Goal: Information Seeking & Learning: Learn about a topic

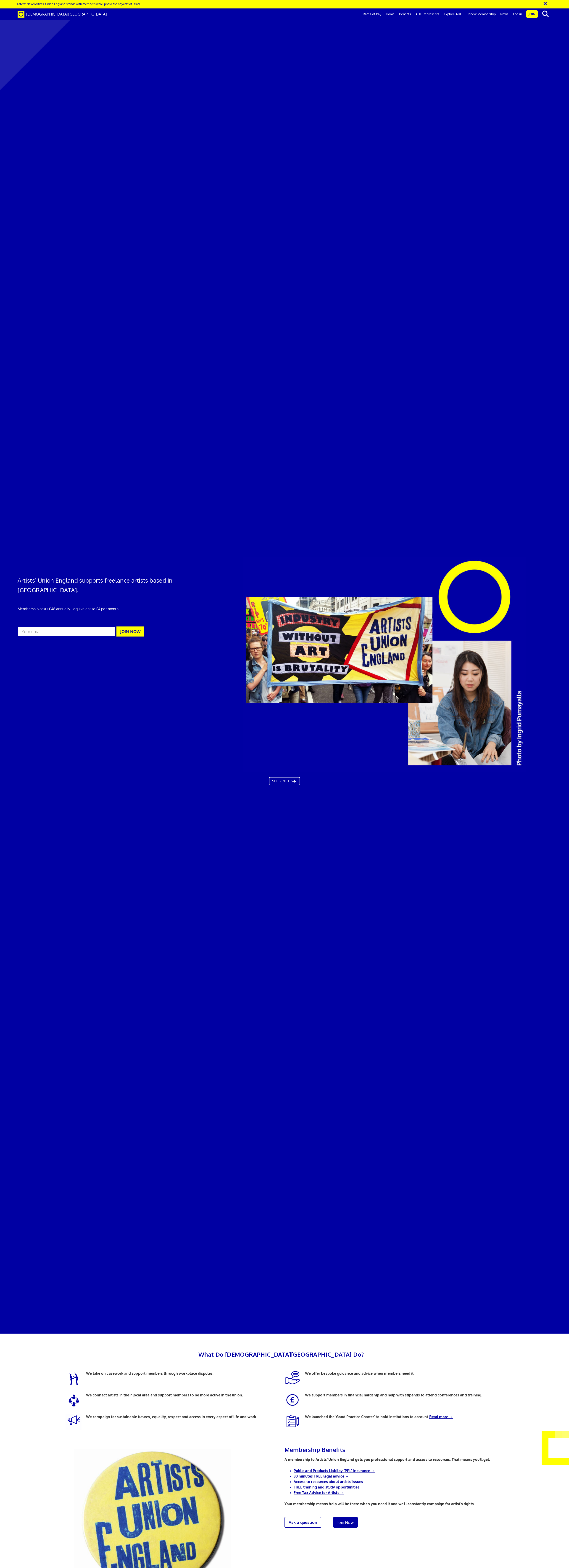
scroll to position [713, 0]
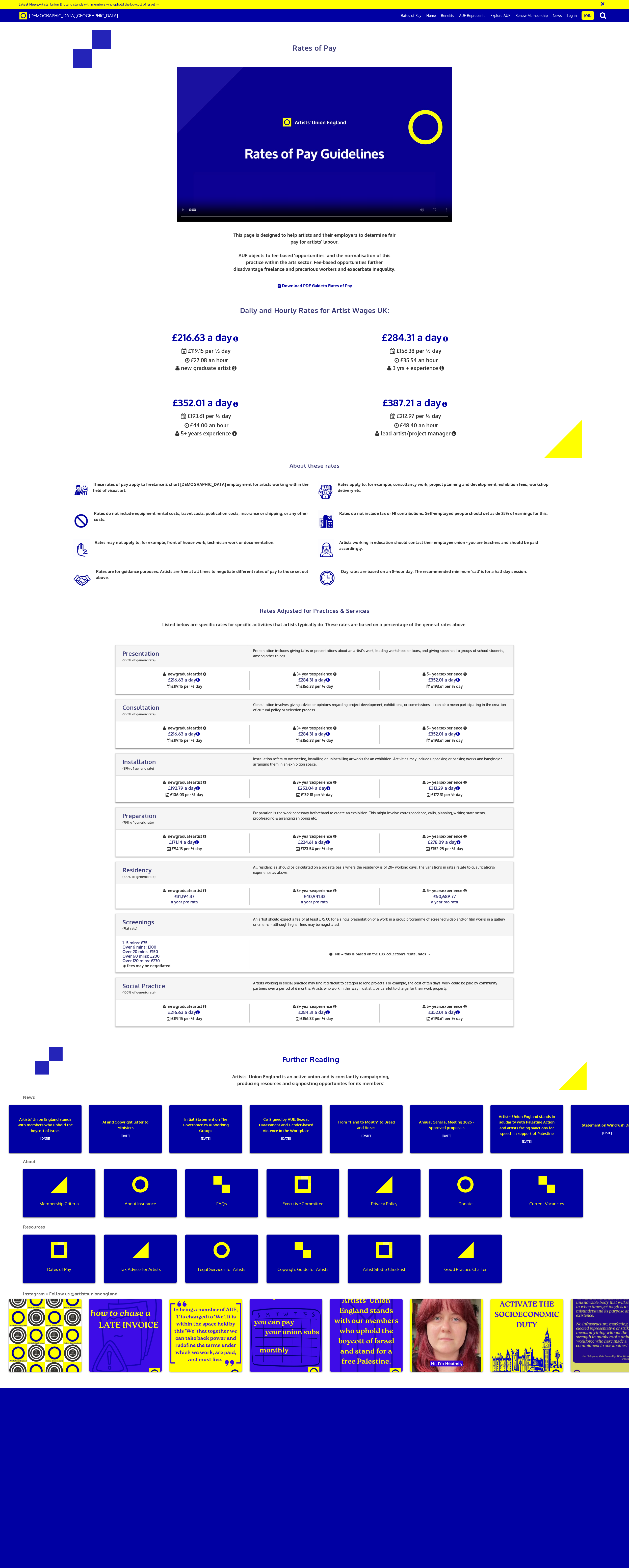
scroll to position [606, 0]
click at [329, 786] on icon at bounding box center [328, 788] width 6 height 5
click at [336, 726] on icon at bounding box center [335, 728] width 5 height 4
click at [566, 640] on div "Presentation (100% of generic rate) Presentation (100% of generic rate) Present…" at bounding box center [314, 836] width 597 height 391
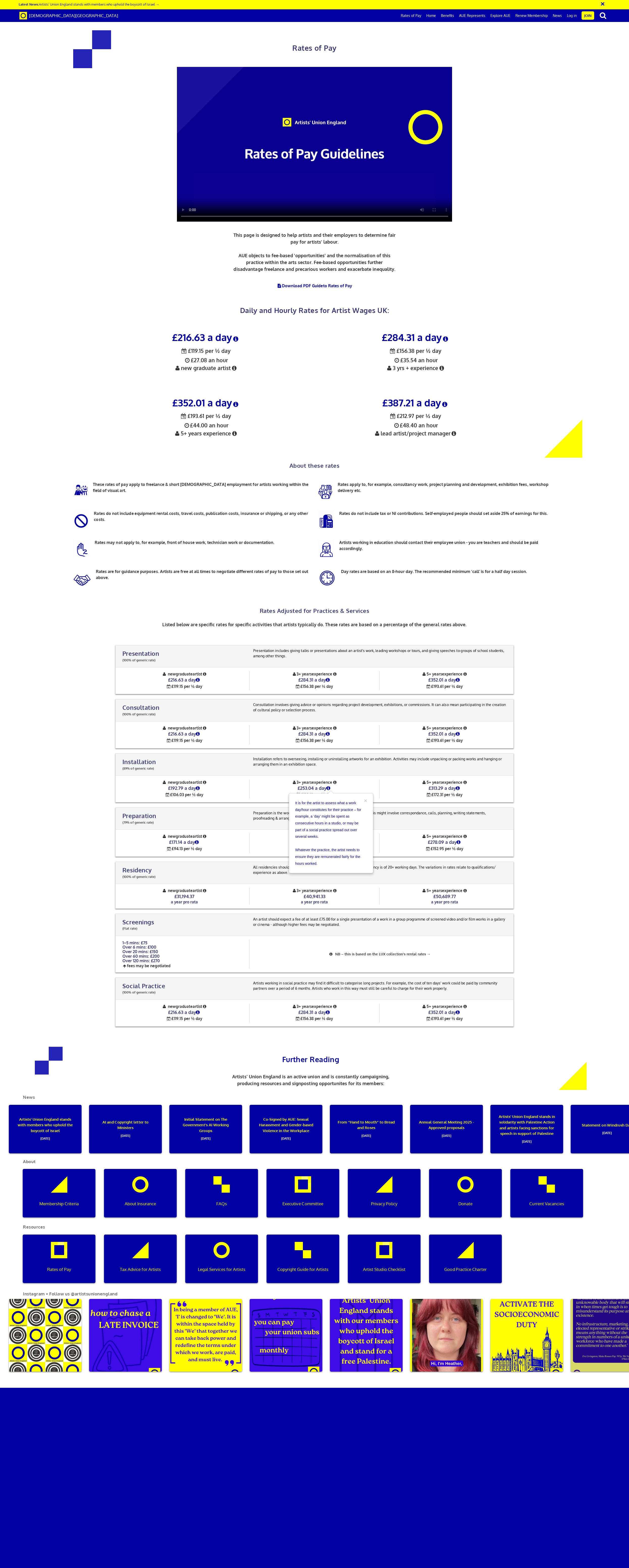
click at [560, 640] on div "Presentation (100% of generic rate) Presentation (100% of generic rate) Present…" at bounding box center [314, 836] width 597 height 391
click at [584, 640] on div "Presentation (100% of generic rate) Presentation (100% of generic rate) Present…" at bounding box center [314, 836] width 597 height 391
